Goal: Browse casually: Explore the website without a specific task or goal

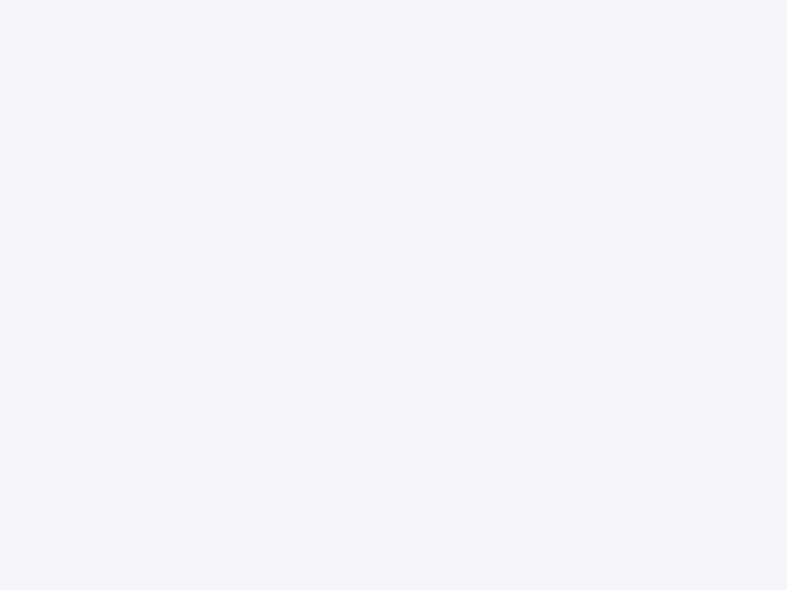
click at [393, 295] on div at bounding box center [393, 295] width 787 height 590
